Goal: Use online tool/utility: Utilize a website feature to perform a specific function

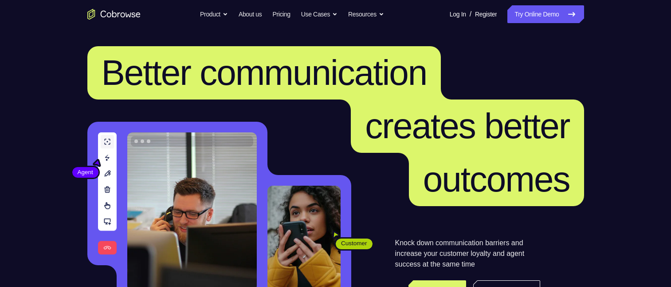
click at [545, 13] on link "Try Online Demo" at bounding box center [546, 14] width 76 height 18
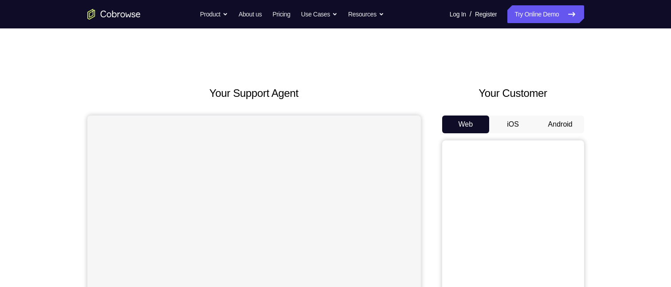
click at [557, 124] on button "Android" at bounding box center [560, 124] width 47 height 18
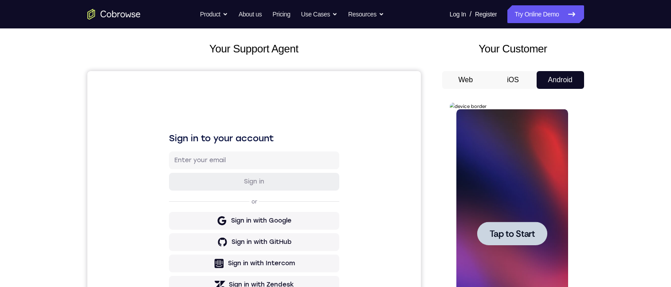
click at [493, 233] on span "Tap to Start" at bounding box center [512, 233] width 45 height 9
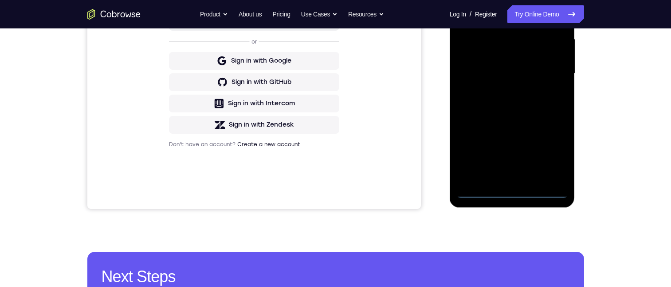
scroll to position [222, 0]
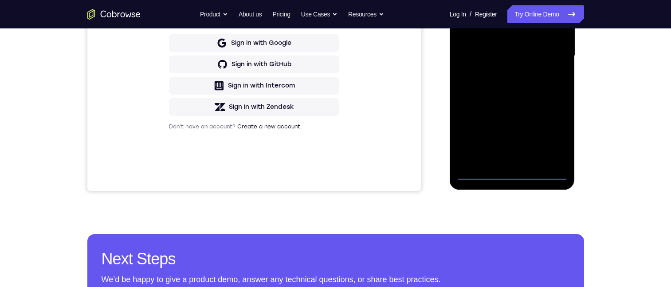
drag, startPoint x: 515, startPoint y: 173, endPoint x: 955, endPoint y: 116, distance: 443.8
click at [515, 173] on div at bounding box center [513, 56] width 112 height 248
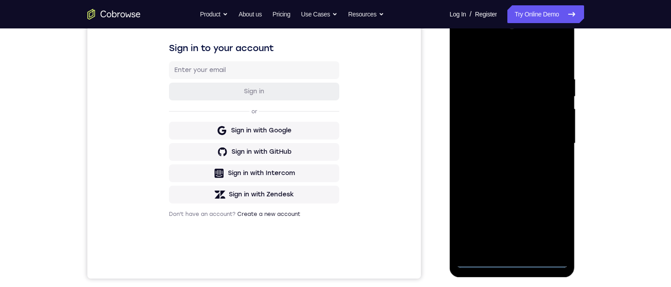
scroll to position [133, 0]
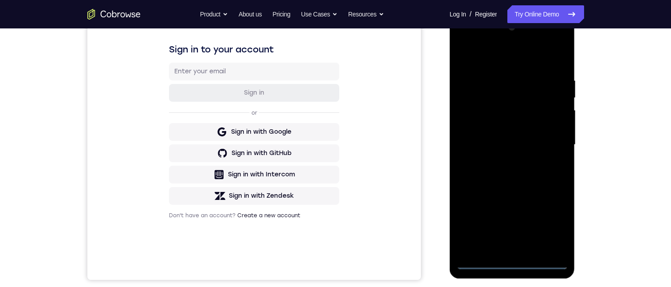
drag, startPoint x: 525, startPoint y: 142, endPoint x: 506, endPoint y: 108, distance: 38.7
click at [524, 138] on div at bounding box center [513, 144] width 112 height 248
drag, startPoint x: 505, startPoint y: 132, endPoint x: 508, endPoint y: 62, distance: 70.6
click at [501, 134] on div at bounding box center [513, 144] width 112 height 248
click at [479, 259] on div at bounding box center [513, 144] width 112 height 248
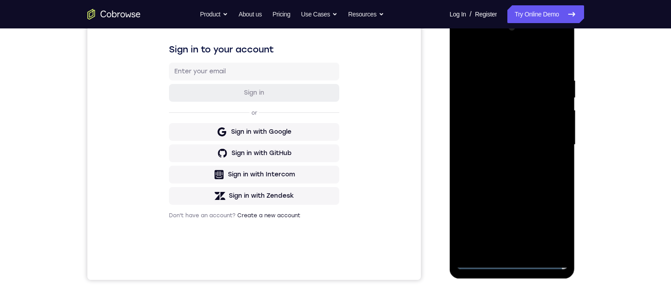
click at [481, 259] on div at bounding box center [513, 144] width 112 height 248
click at [513, 261] on div at bounding box center [513, 144] width 112 height 248
click at [515, 137] on div at bounding box center [513, 144] width 112 height 248
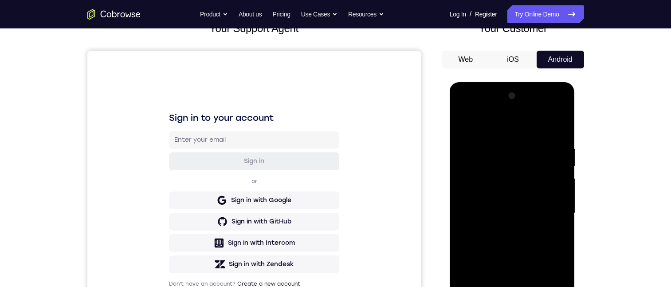
drag, startPoint x: 506, startPoint y: 220, endPoint x: 500, endPoint y: 138, distance: 82.7
drag, startPoint x: 504, startPoint y: 221, endPoint x: 504, endPoint y: 85, distance: 135.8
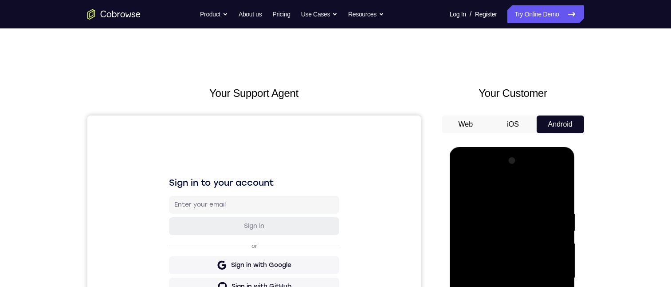
drag, startPoint x: 506, startPoint y: 249, endPoint x: 508, endPoint y: 241, distance: 8.6
click at [508, 243] on div at bounding box center [513, 278] width 112 height 248
click at [527, 282] on div at bounding box center [513, 278] width 112 height 248
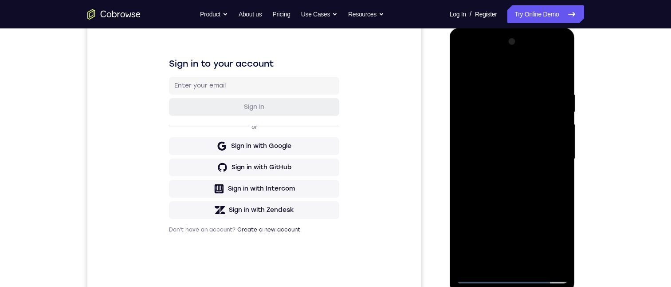
scroll to position [133, 0]
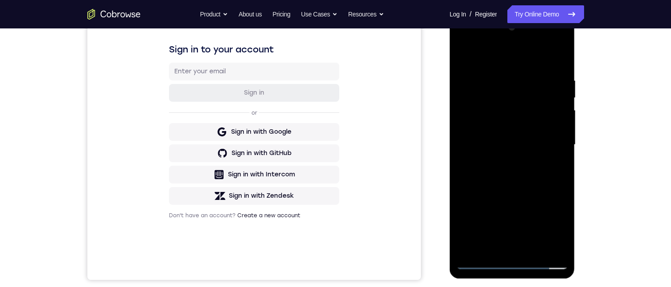
drag, startPoint x: 529, startPoint y: 189, endPoint x: 506, endPoint y: 120, distance: 72.1
click at [506, 120] on div at bounding box center [513, 144] width 112 height 248
drag, startPoint x: 508, startPoint y: 111, endPoint x: 499, endPoint y: 150, distance: 40.1
click at [508, 111] on div at bounding box center [513, 144] width 112 height 248
click at [476, 130] on div at bounding box center [513, 144] width 112 height 248
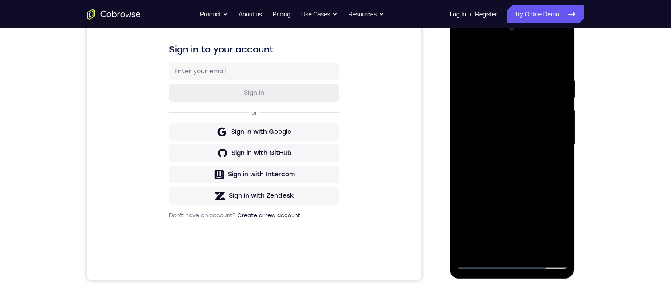
click at [501, 166] on div at bounding box center [513, 144] width 112 height 248
click at [507, 244] on div at bounding box center [513, 144] width 112 height 248
click at [497, 112] on div at bounding box center [513, 144] width 112 height 248
click at [495, 80] on div at bounding box center [513, 144] width 112 height 248
click at [492, 85] on div at bounding box center [513, 144] width 112 height 248
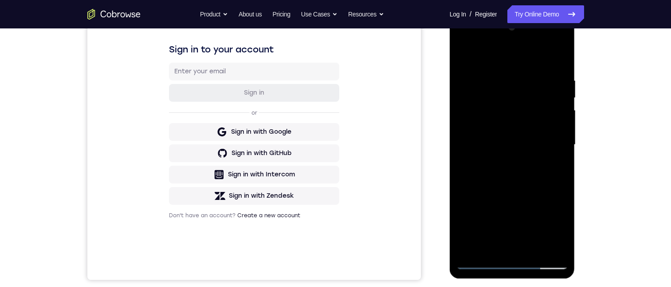
click at [486, 111] on div at bounding box center [513, 144] width 112 height 248
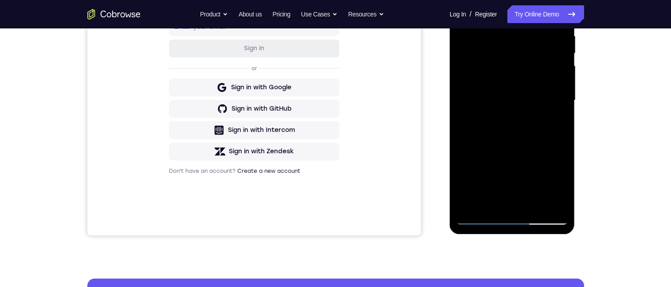
click at [481, 198] on div at bounding box center [513, 100] width 112 height 248
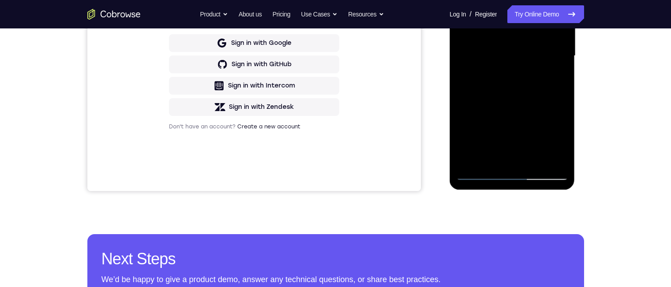
click at [479, 174] on div at bounding box center [513, 56] width 112 height 248
click at [480, 167] on div at bounding box center [513, 56] width 112 height 248
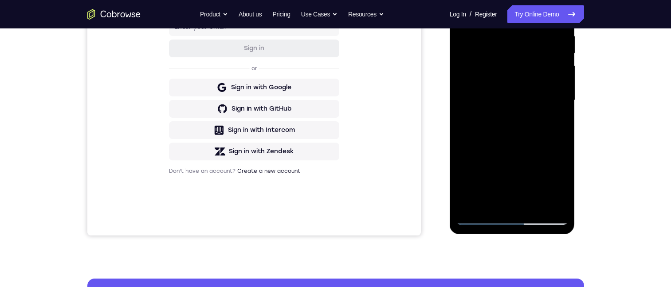
drag, startPoint x: 480, startPoint y: 212, endPoint x: 478, endPoint y: 218, distance: 6.0
click at [480, 214] on div at bounding box center [513, 100] width 112 height 248
click at [478, 216] on div at bounding box center [513, 100] width 112 height 248
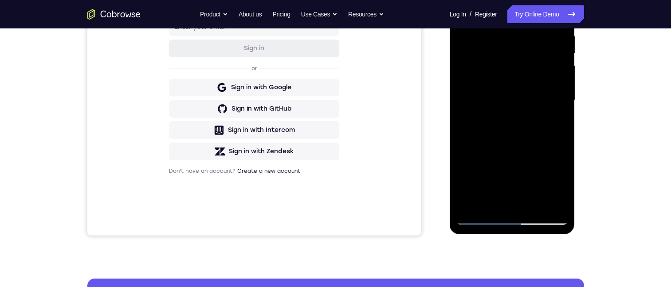
scroll to position [133, 0]
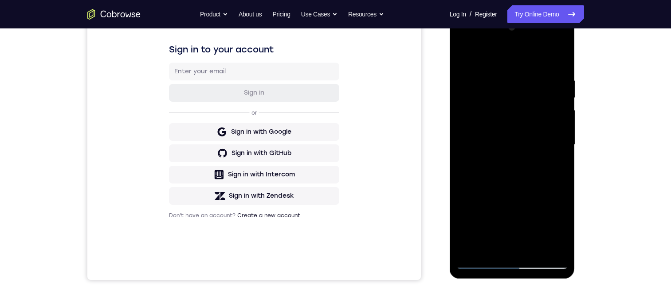
click at [499, 67] on div at bounding box center [513, 144] width 112 height 248
click at [506, 239] on div at bounding box center [513, 144] width 112 height 248
click at [502, 169] on div at bounding box center [513, 144] width 112 height 248
click at [511, 237] on div at bounding box center [513, 144] width 112 height 248
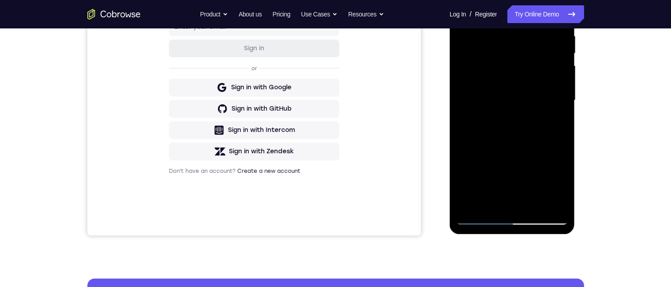
click at [556, 150] on div at bounding box center [513, 100] width 112 height 248
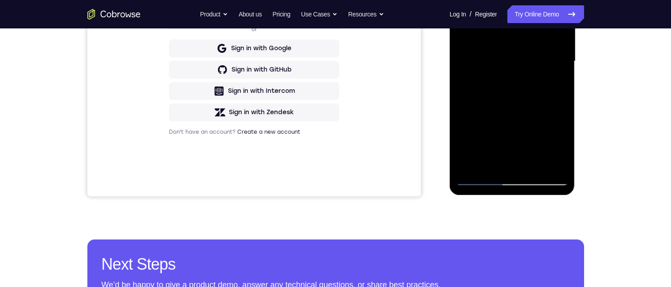
scroll to position [89, 0]
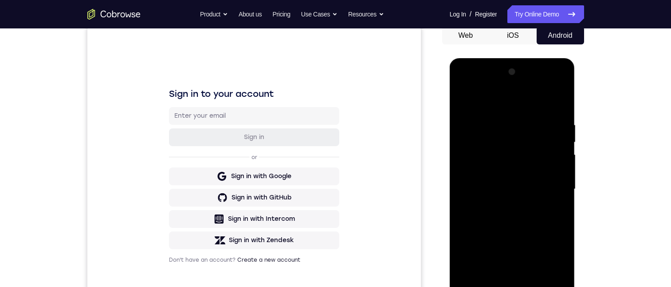
click at [466, 84] on div at bounding box center [513, 189] width 112 height 248
click at [478, 285] on div at bounding box center [513, 188] width 112 height 248
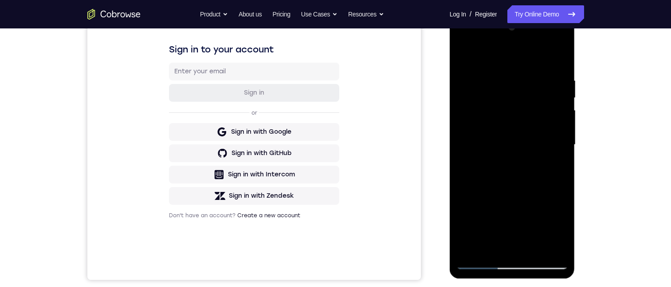
click at [558, 208] on div at bounding box center [513, 144] width 112 height 248
click at [481, 260] on div at bounding box center [513, 144] width 112 height 248
